Goal: Information Seeking & Learning: Learn about a topic

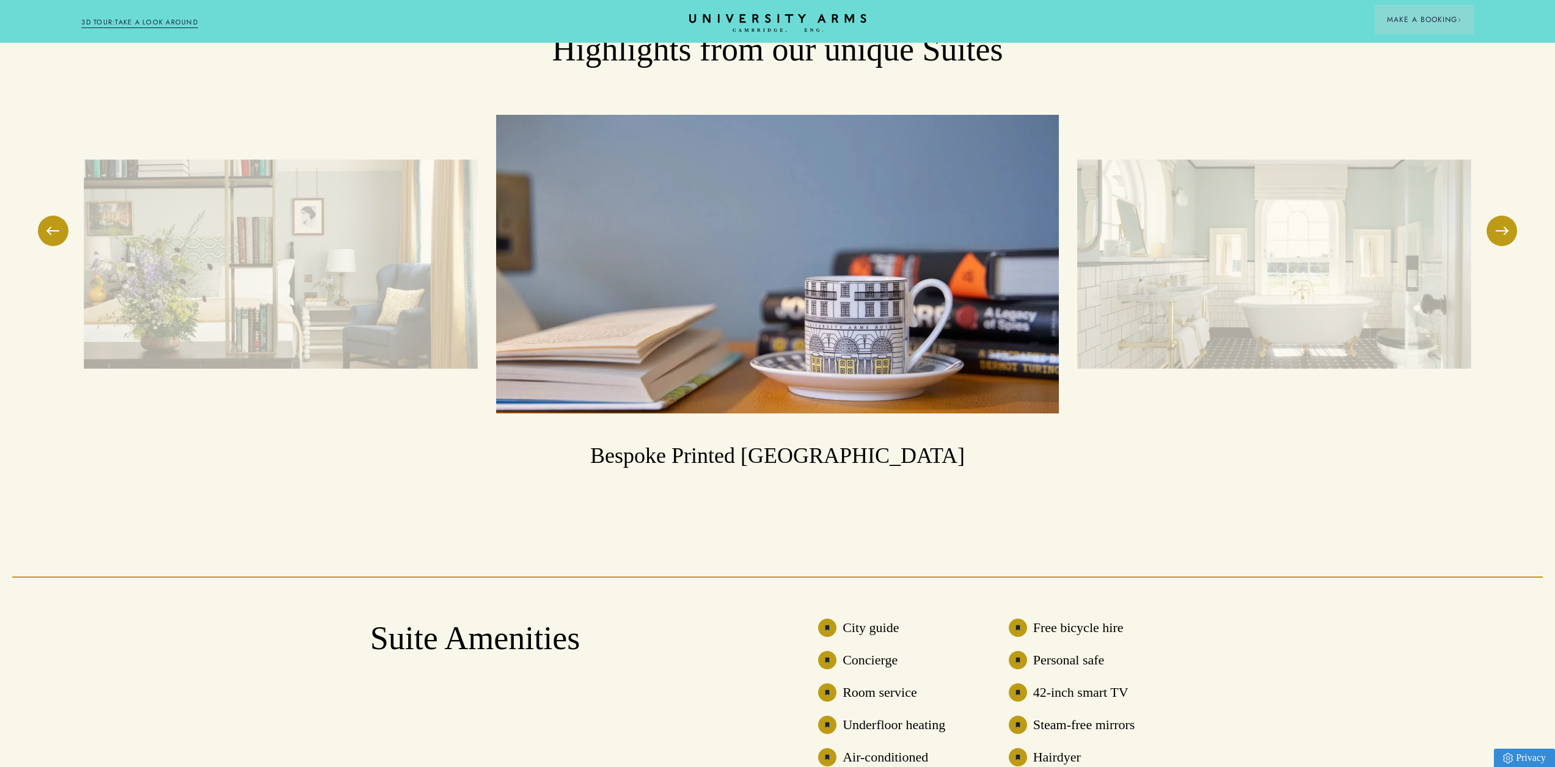
scroll to position [2200, 0]
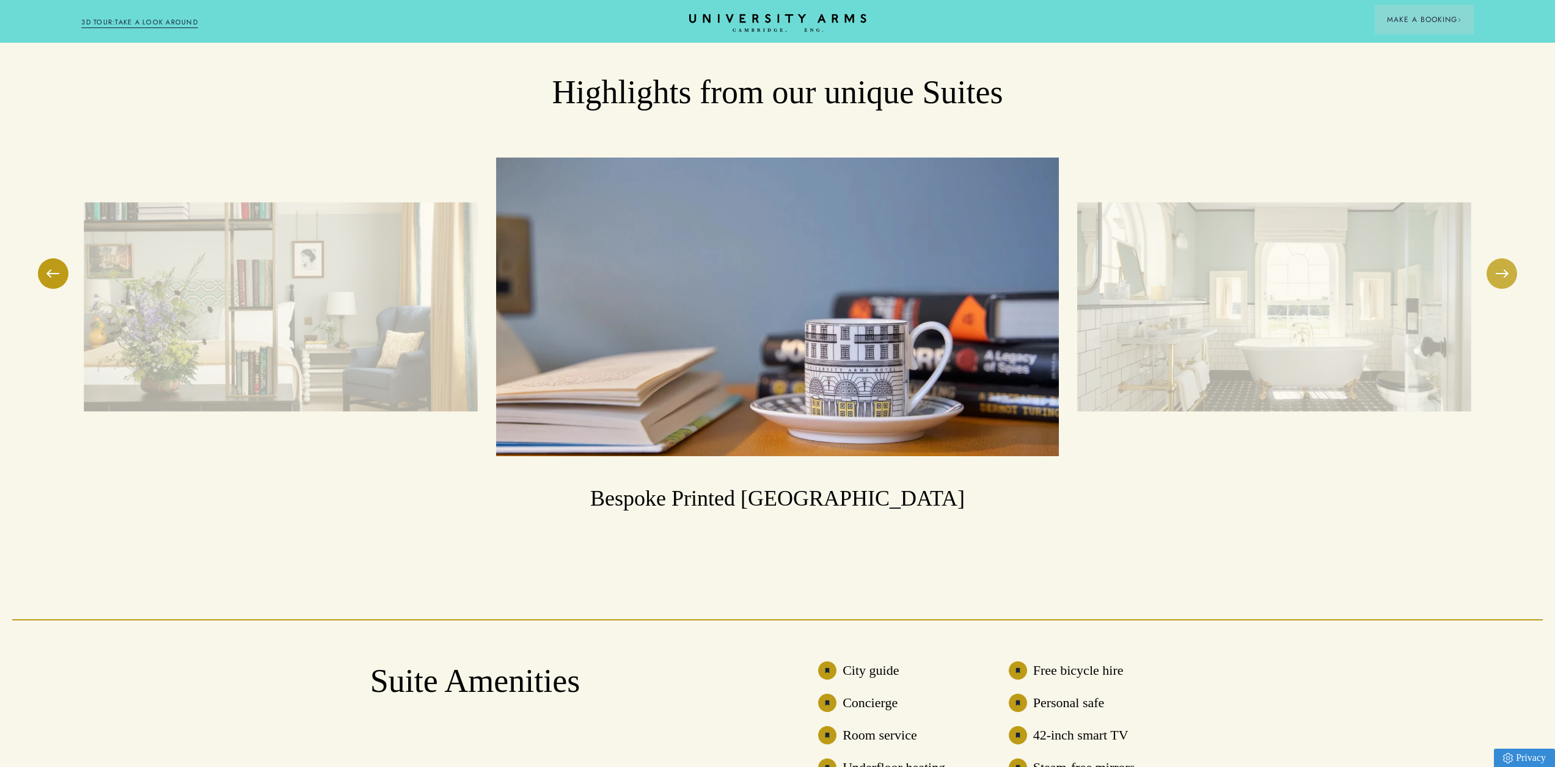
click at [1503, 259] on button at bounding box center [1502, 273] width 31 height 31
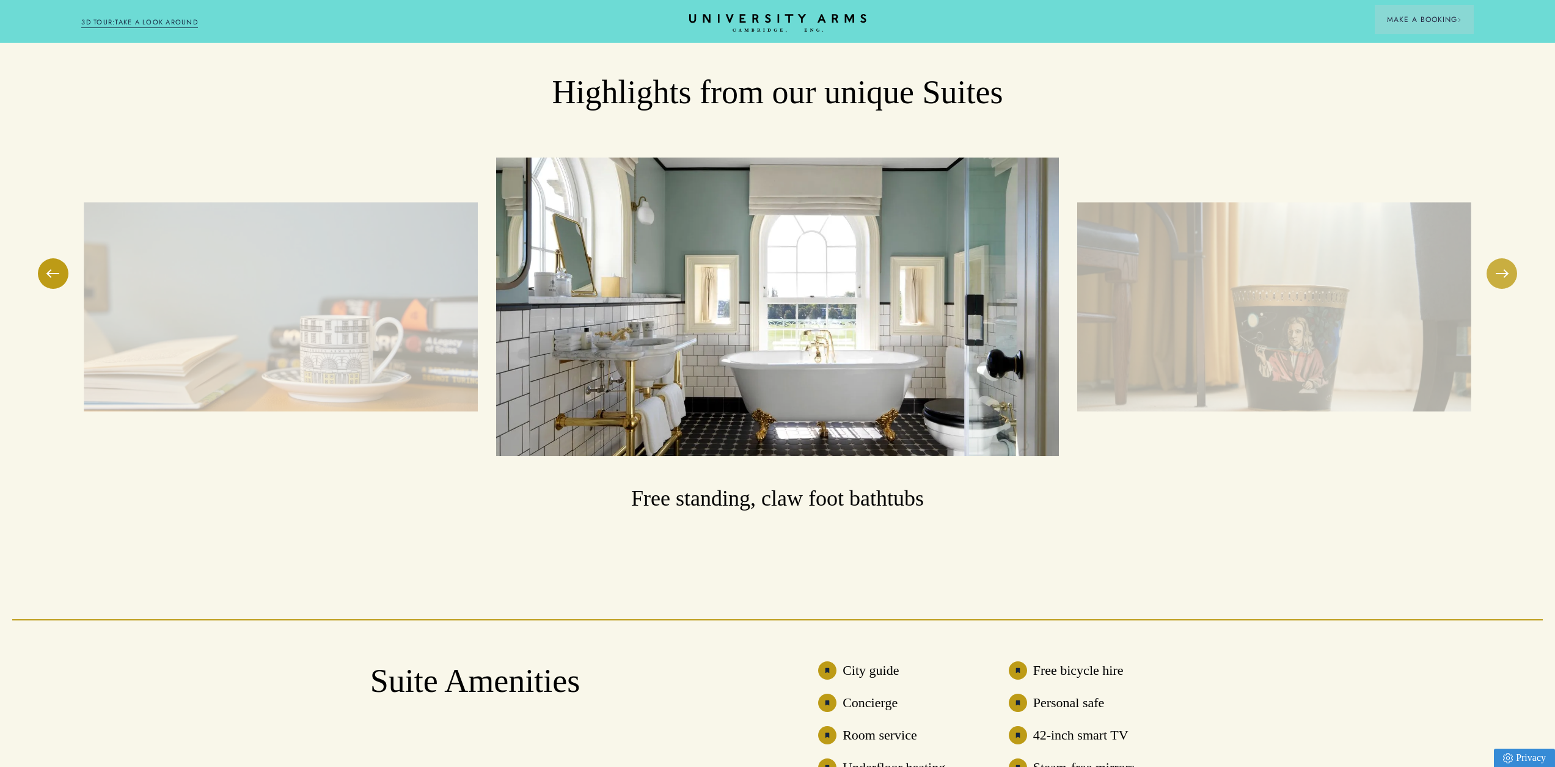
click at [1501, 259] on button at bounding box center [1502, 273] width 31 height 31
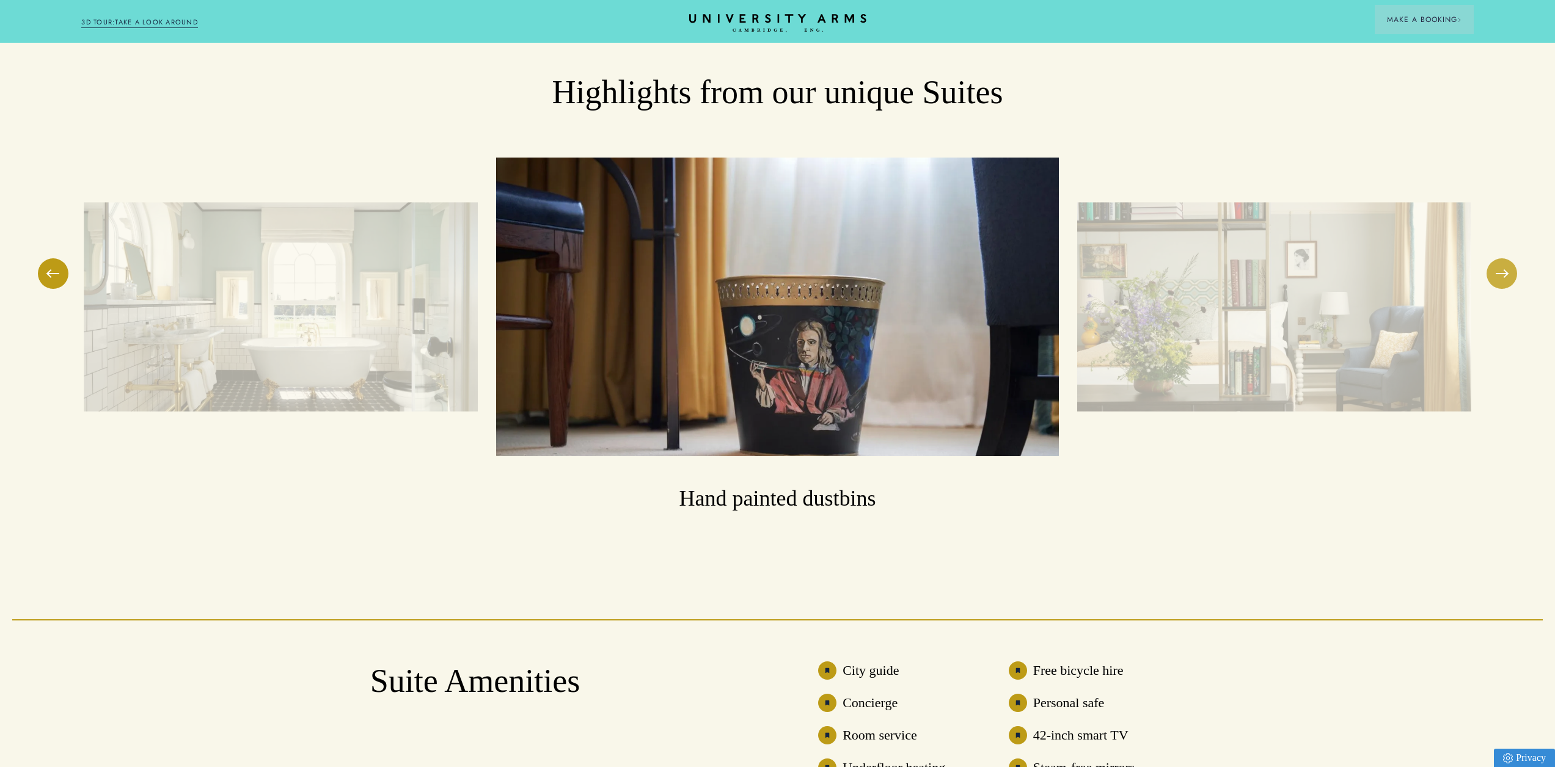
click at [1501, 259] on button at bounding box center [1502, 273] width 31 height 31
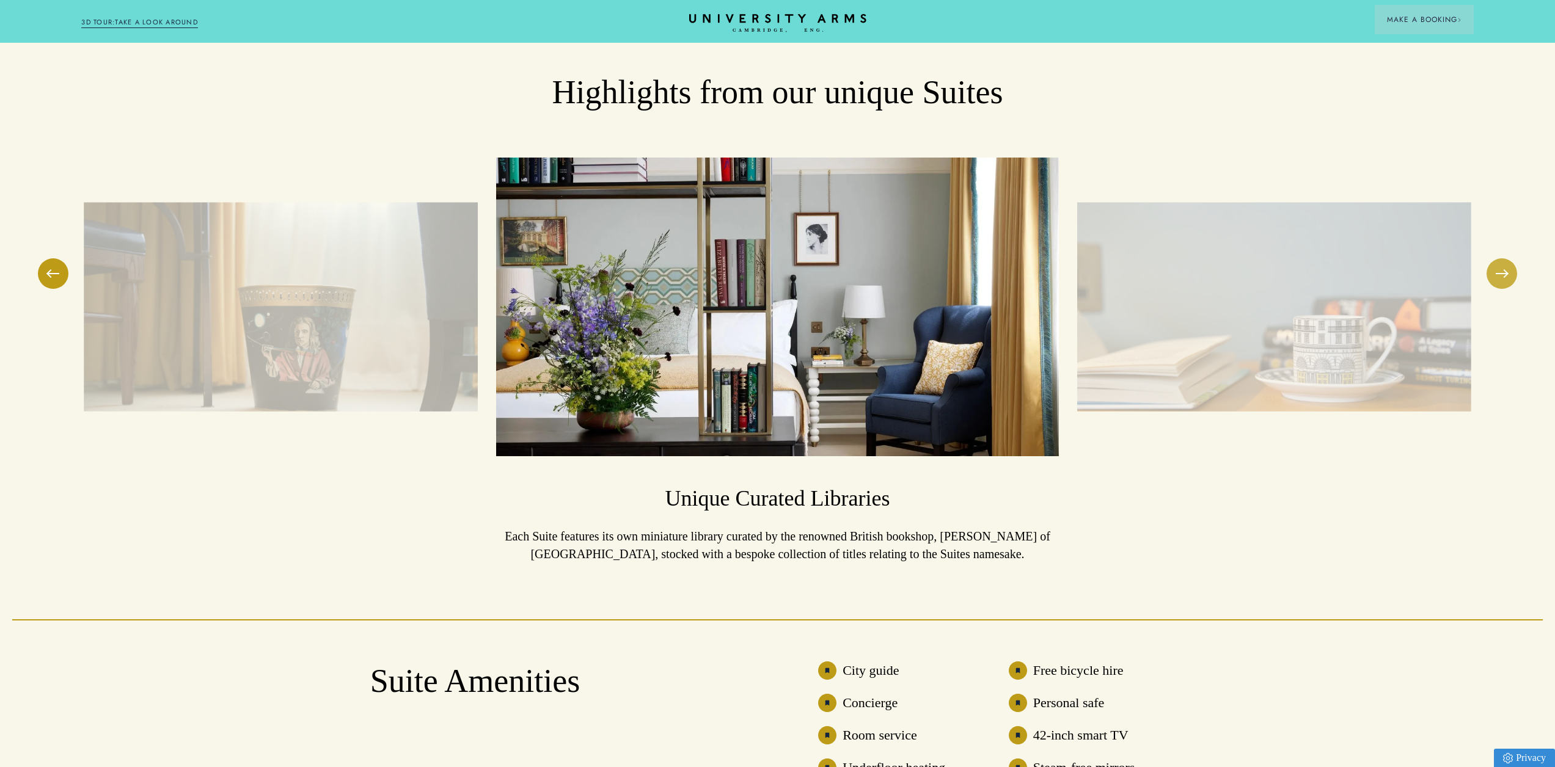
click at [1501, 259] on button at bounding box center [1502, 273] width 31 height 31
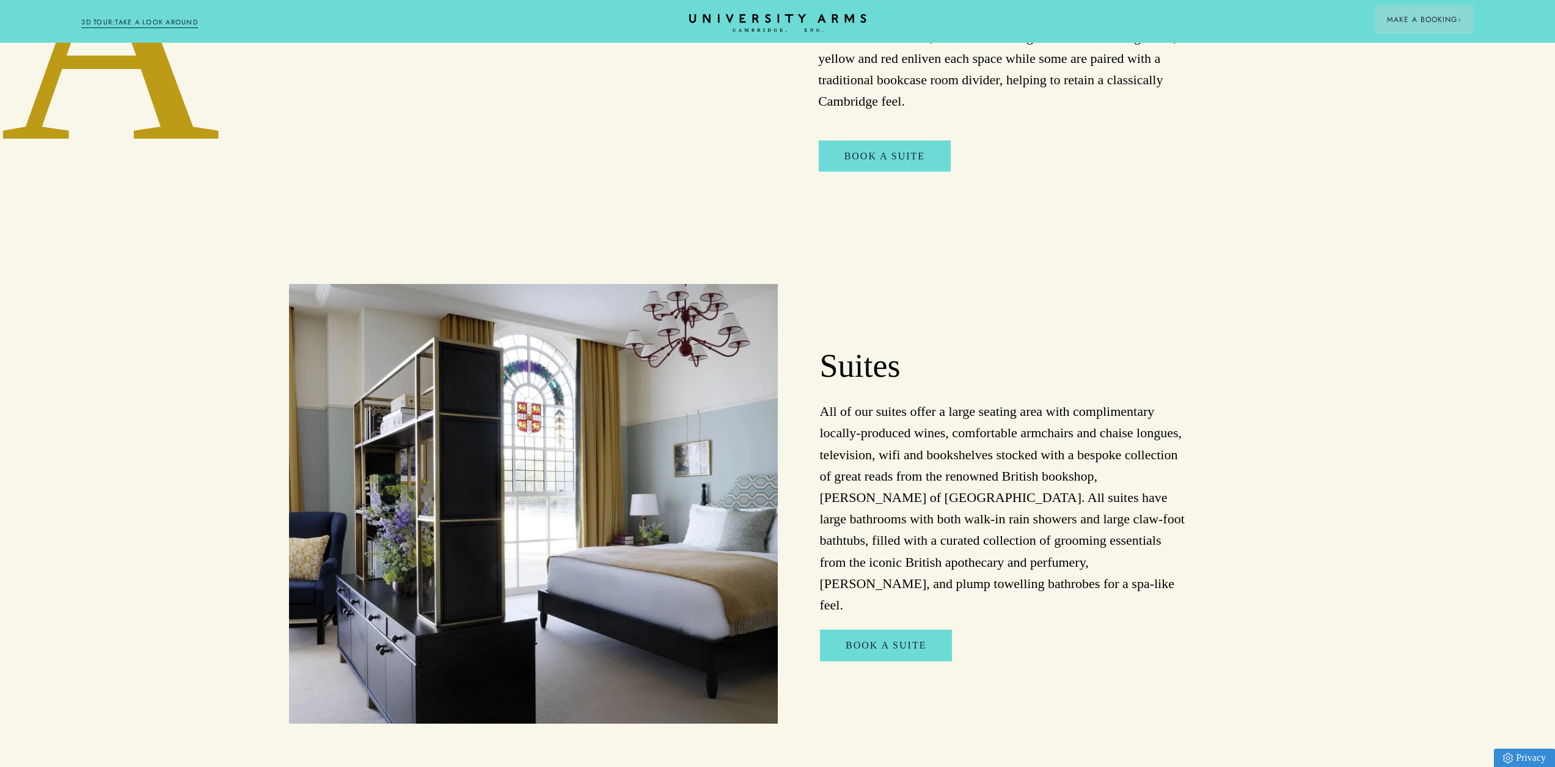
drag, startPoint x: 1267, startPoint y: 629, endPoint x: 1251, endPoint y: 413, distance: 216.8
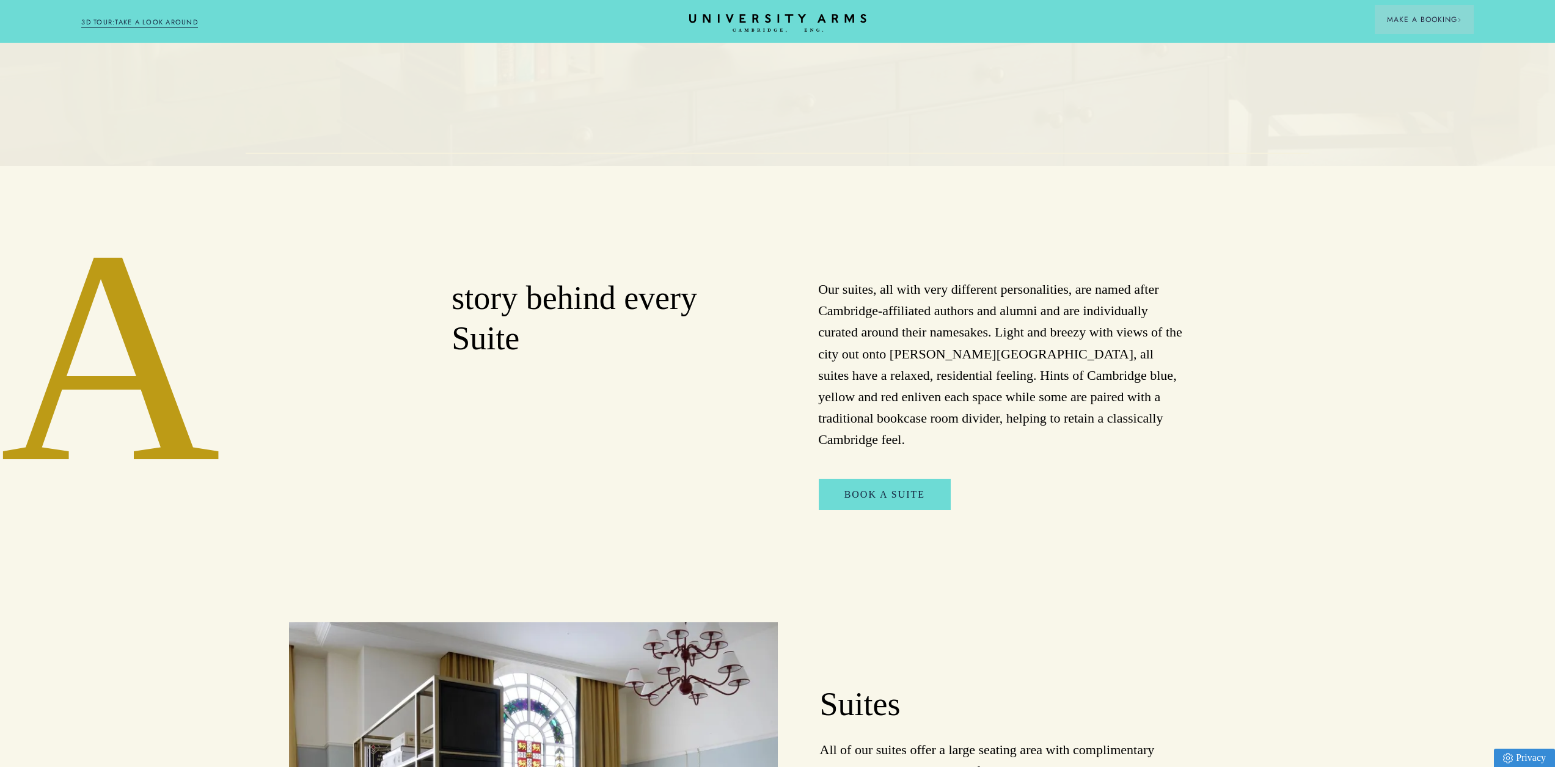
drag, startPoint x: 1255, startPoint y: 427, endPoint x: 1247, endPoint y: 340, distance: 87.2
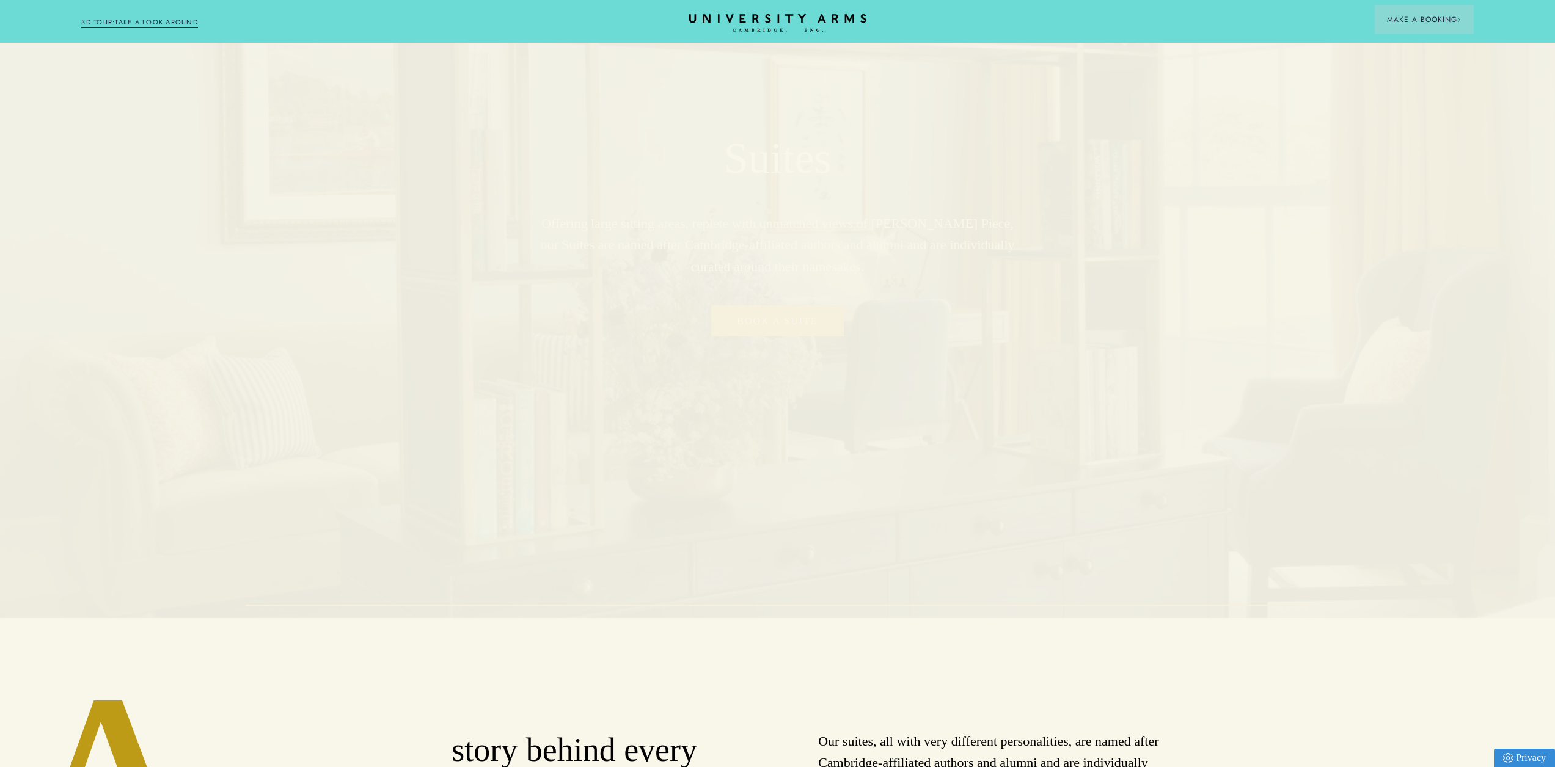
scroll to position [0, 0]
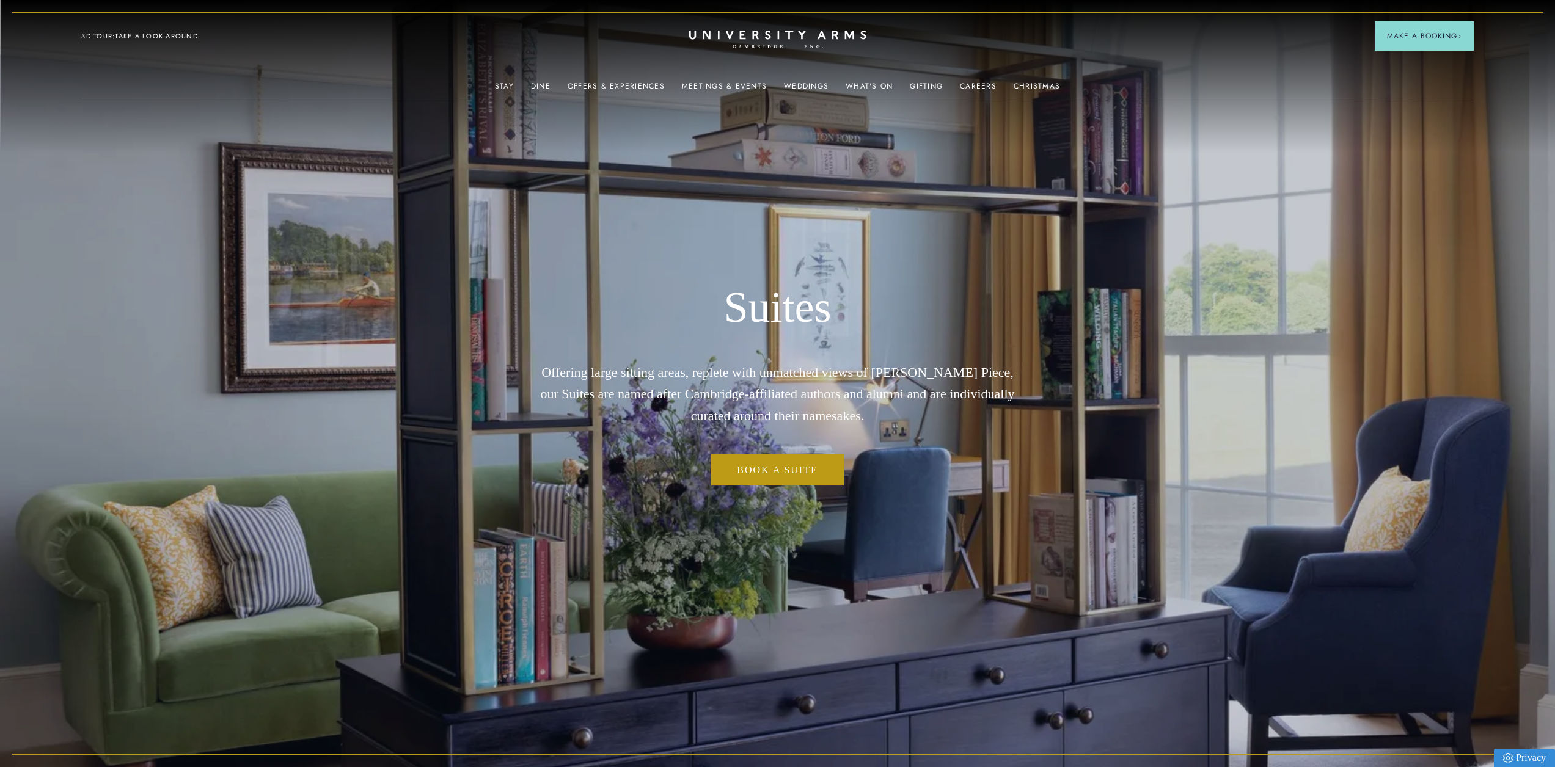
drag, startPoint x: 1215, startPoint y: 443, endPoint x: 1192, endPoint y: 237, distance: 207.3
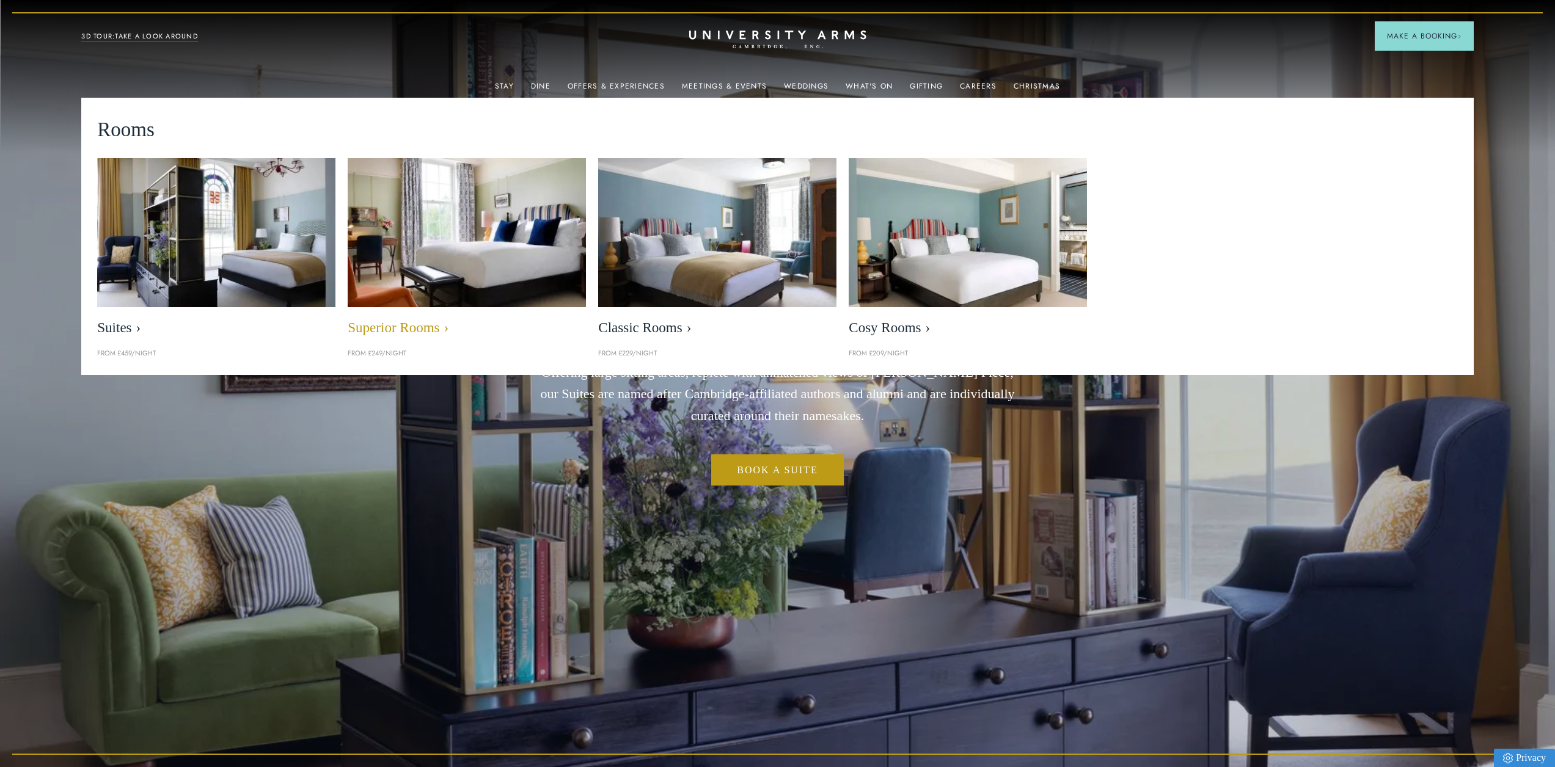
click at [460, 225] on img at bounding box center [467, 232] width 274 height 171
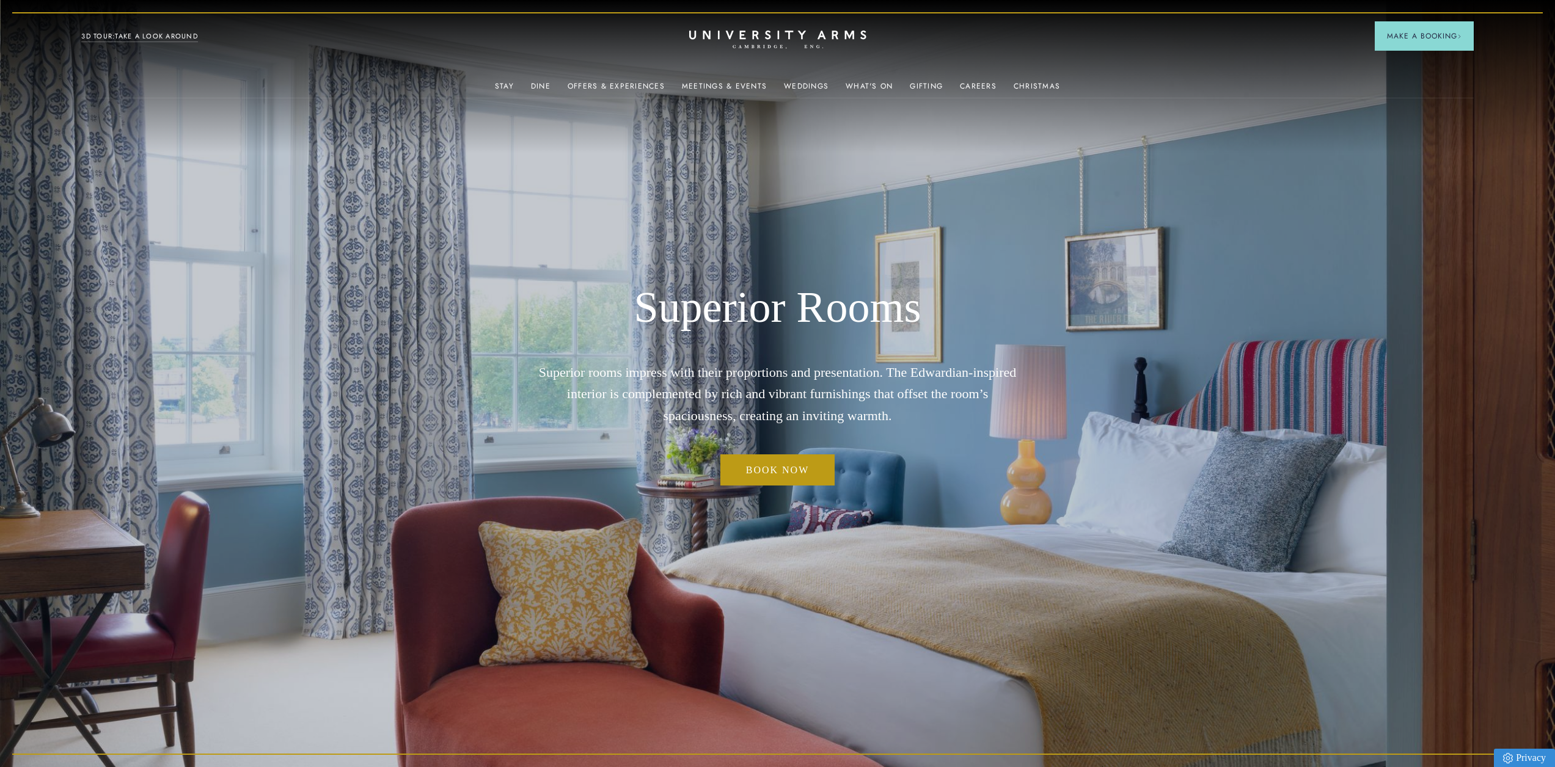
drag, startPoint x: 959, startPoint y: 376, endPoint x: 856, endPoint y: 117, distance: 278.3
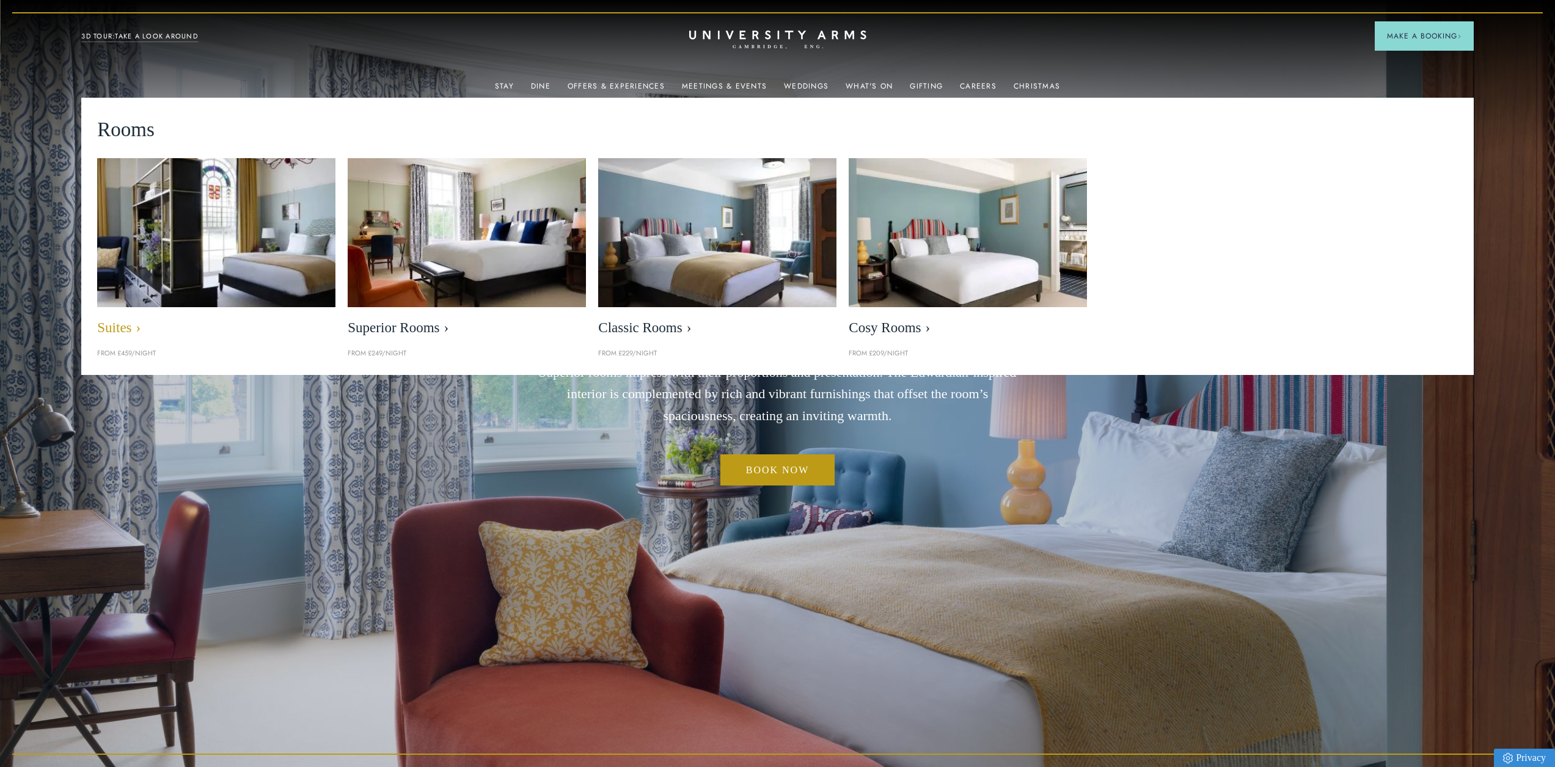
click at [266, 233] on img at bounding box center [216, 232] width 274 height 171
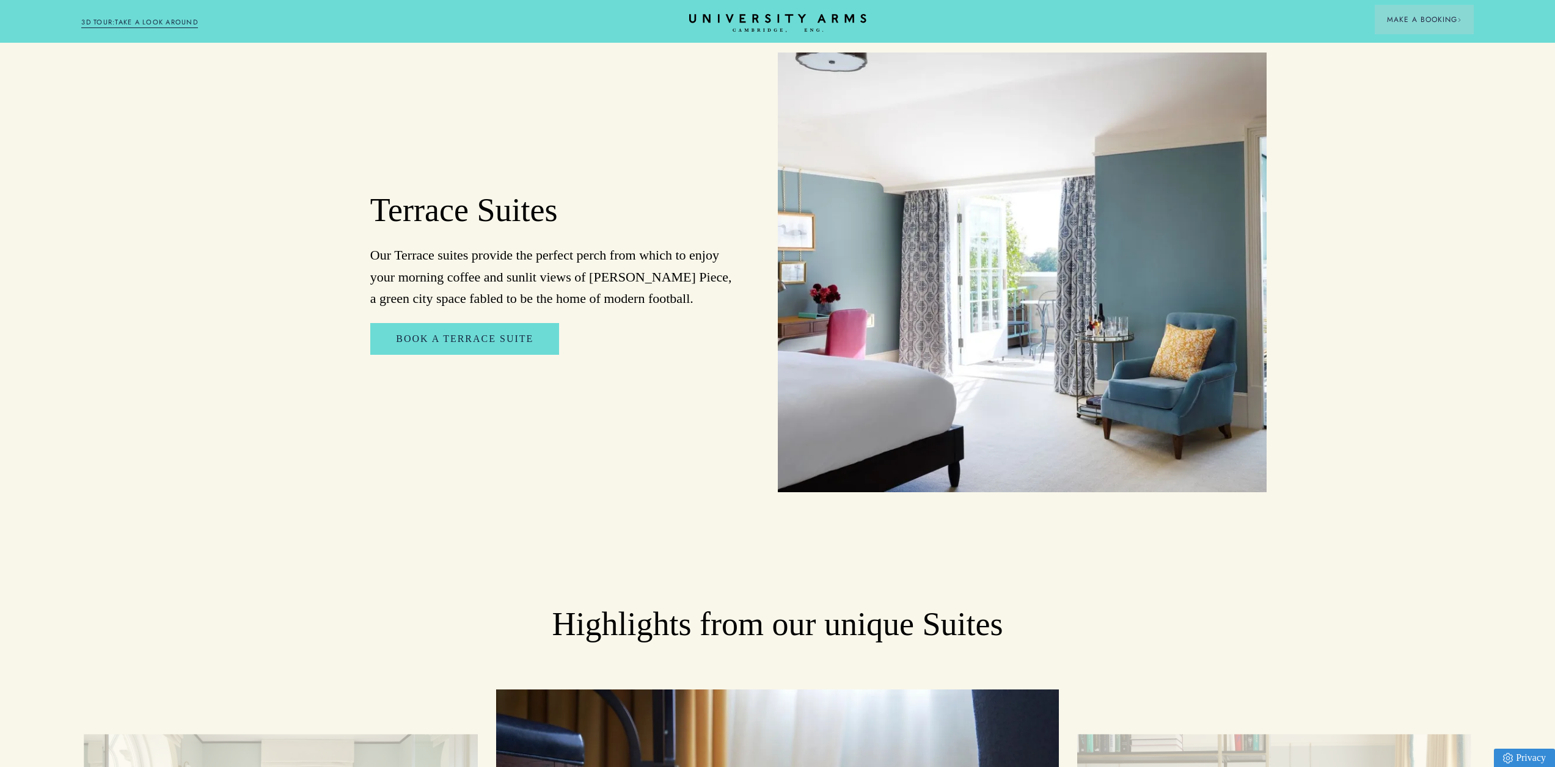
scroll to position [1589, 0]
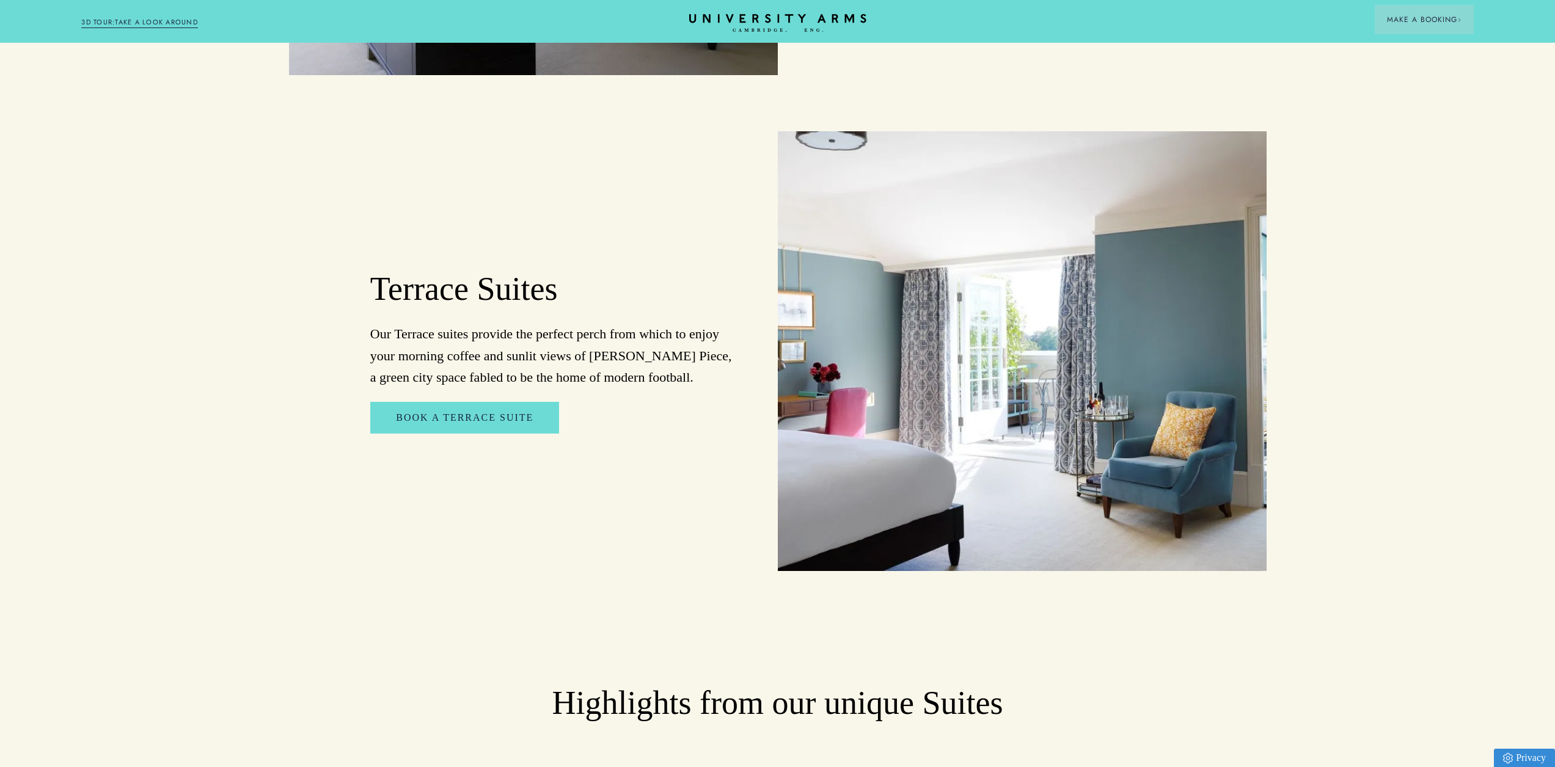
click at [961, 353] on img at bounding box center [1022, 351] width 489 height 440
